Goal: Task Accomplishment & Management: Complete application form

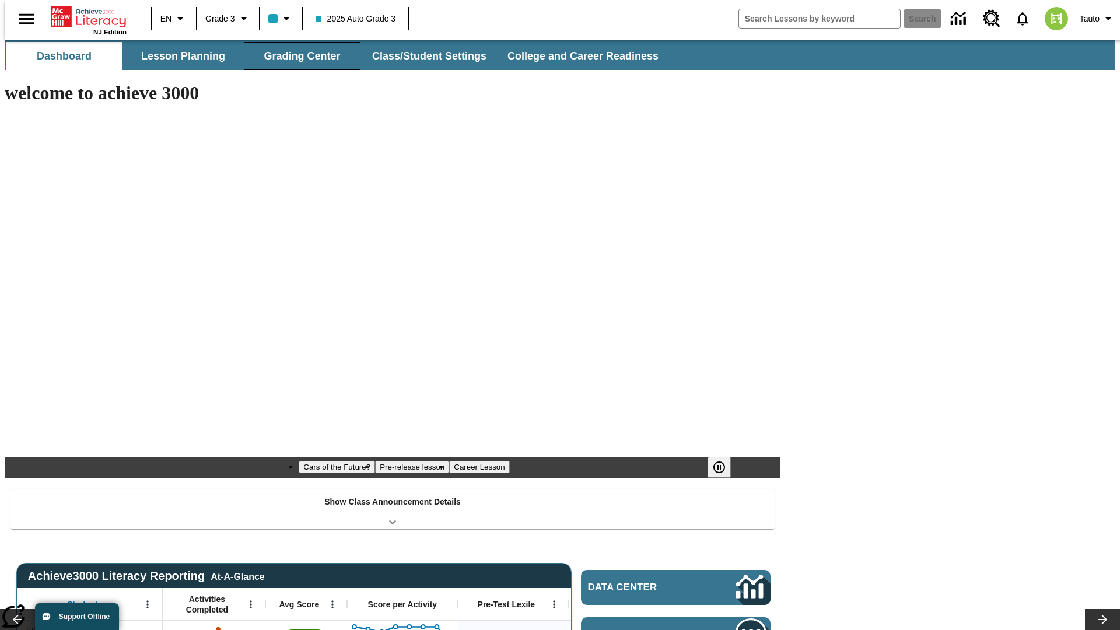
click at [298, 56] on button "Grading Center" at bounding box center [302, 56] width 117 height 28
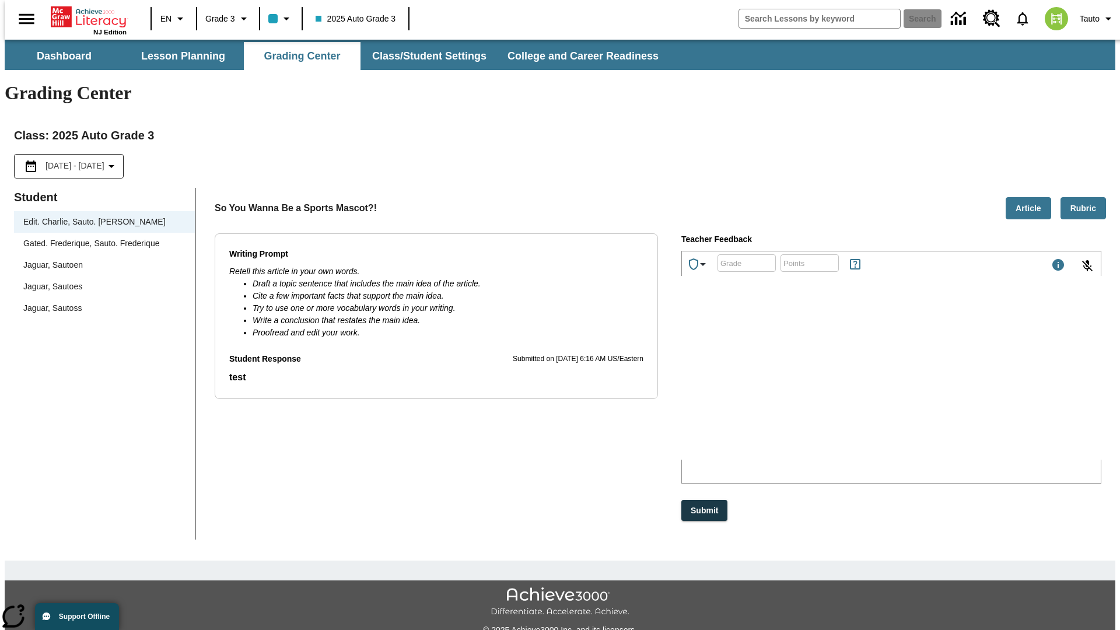
click at [100, 259] on span "Jaguar, Sautoen" at bounding box center [104, 265] width 162 height 12
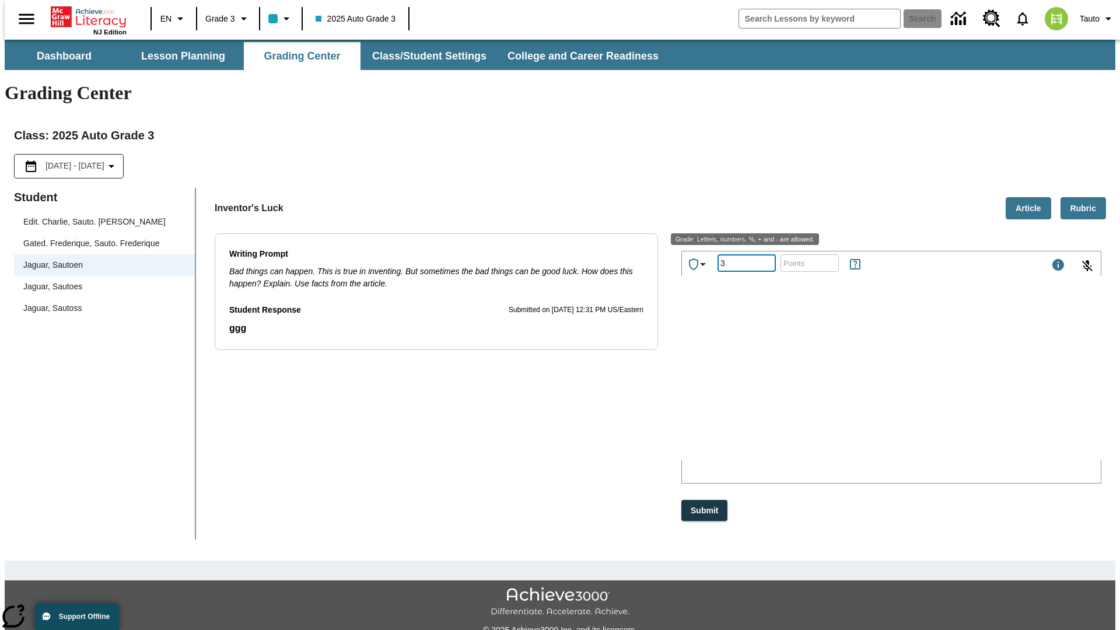
type input "3"
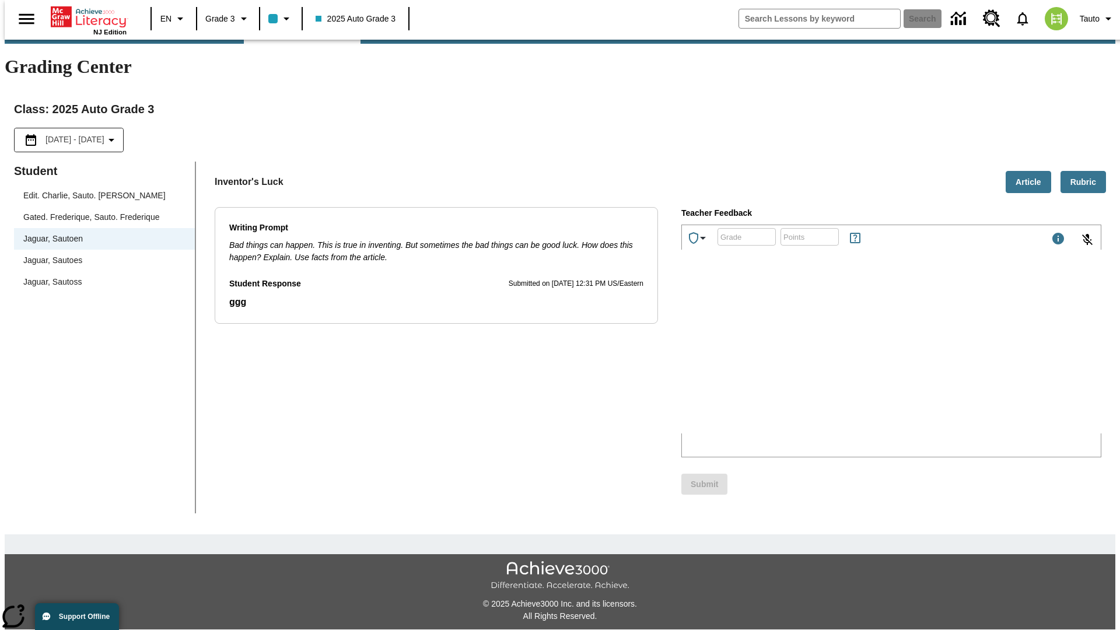
click at [853, 358] on p "Type your response here." at bounding box center [770, 357] width 166 height 11
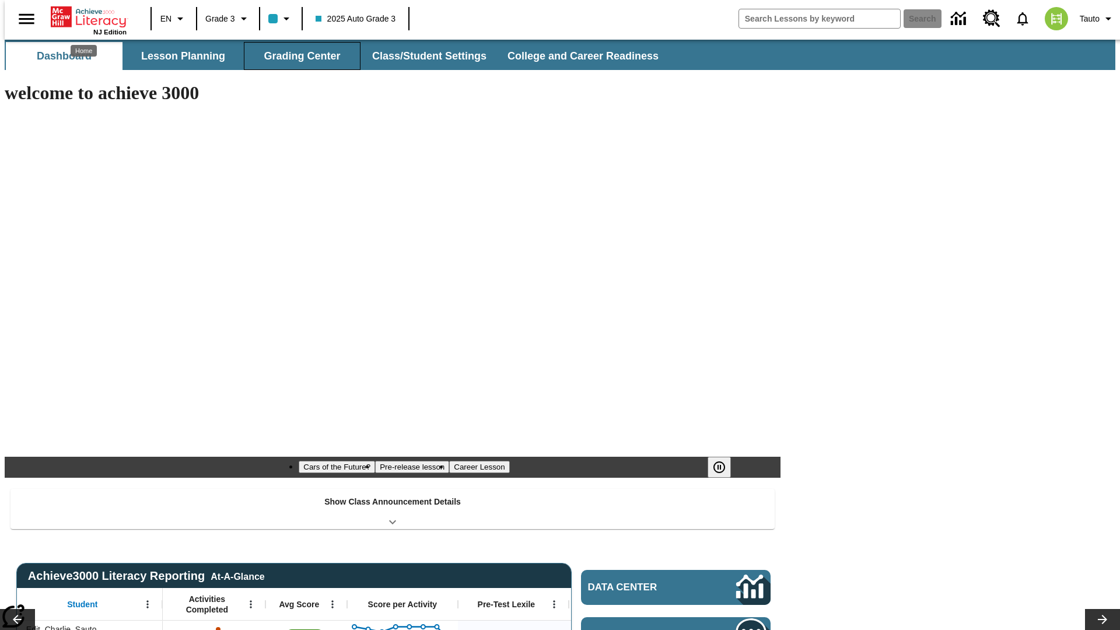
click at [298, 56] on button "Grading Center" at bounding box center [302, 56] width 117 height 28
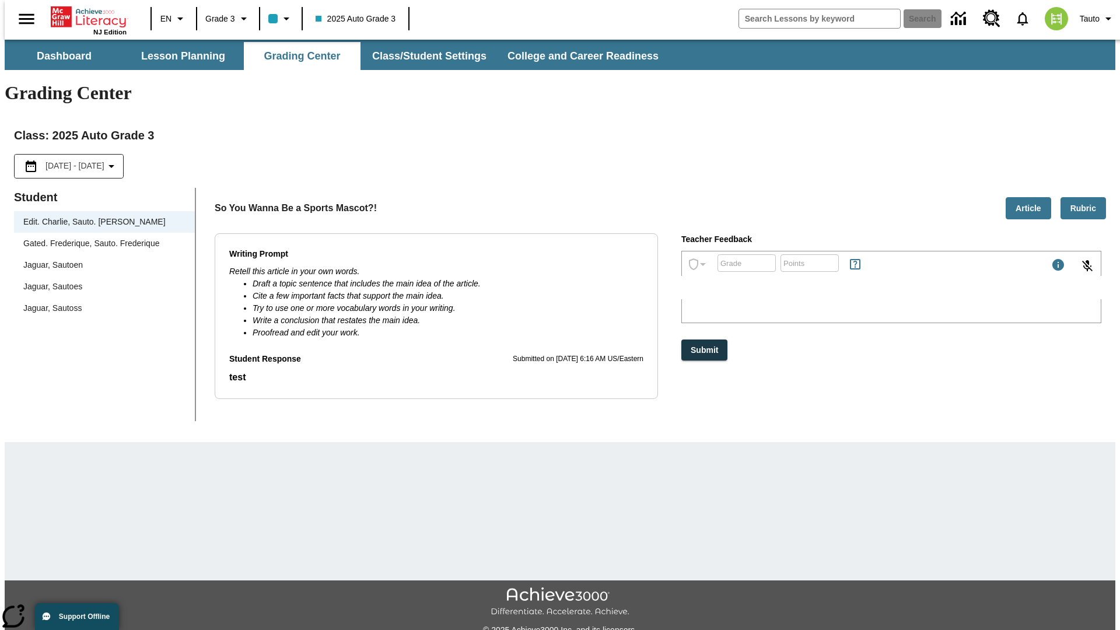
click at [100, 259] on span "Jaguar, Sautoen" at bounding box center [104, 265] width 162 height 12
